Goal: Communication & Community: Answer question/provide support

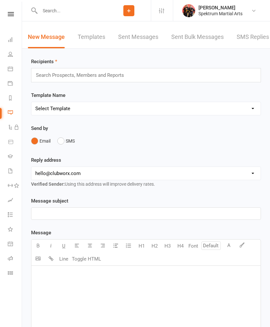
click at [247, 37] on link "SMS Replies 1" at bounding box center [256, 37] width 39 height 22
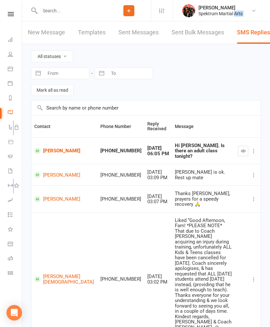
click at [49, 148] on link "[PERSON_NAME]" at bounding box center [64, 151] width 60 height 6
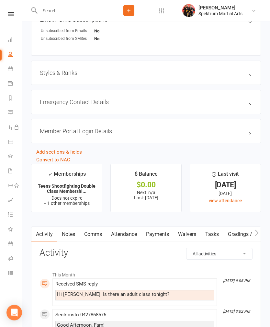
click at [95, 238] on link "Comms" at bounding box center [93, 234] width 27 height 15
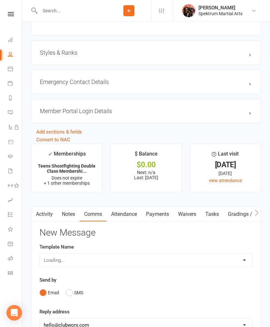
scroll to position [512, 0]
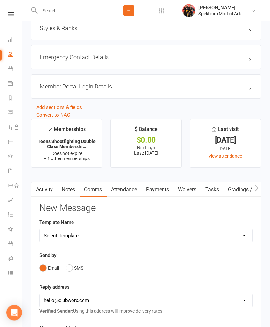
click at [67, 268] on button "SMS" at bounding box center [75, 268] width 18 height 12
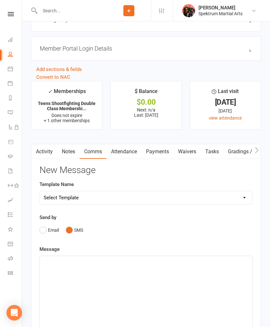
click at [50, 268] on div "﻿" at bounding box center [146, 304] width 213 height 97
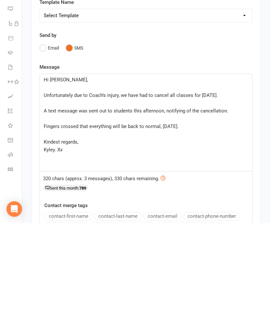
scroll to position [756, 0]
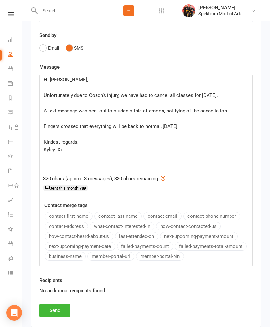
click at [51, 309] on button "Send" at bounding box center [55, 311] width 31 height 14
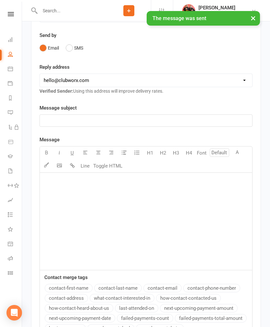
click at [12, 73] on link "Calendar" at bounding box center [15, 69] width 15 height 15
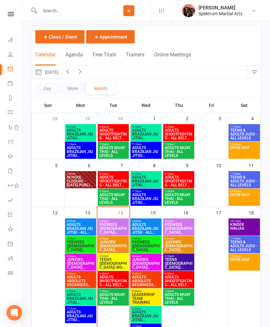
scroll to position [33, 0]
